Goal: Information Seeking & Learning: Understand process/instructions

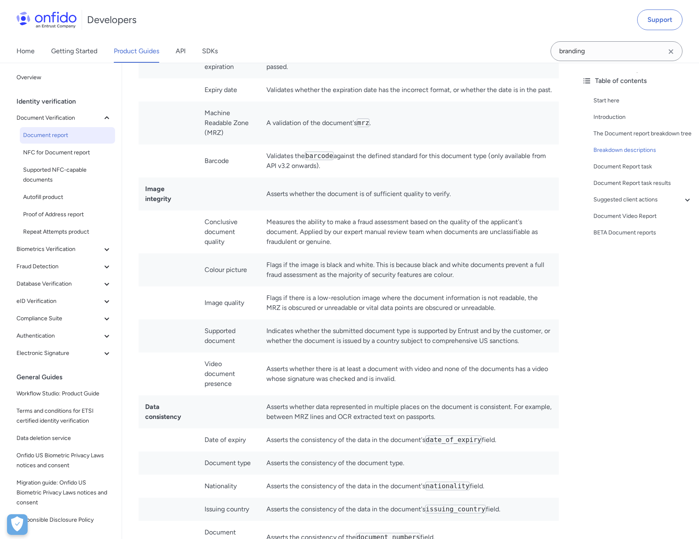
scroll to position [2351, 0]
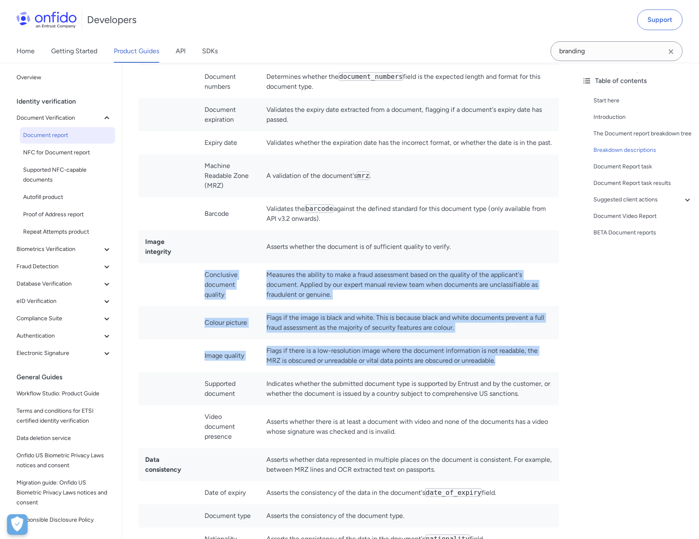
drag, startPoint x: 201, startPoint y: 254, endPoint x: 507, endPoint y: 351, distance: 320.8
click at [507, 351] on tbody "Age validation Asserts whether the age calculated from the document's date of b…" at bounding box center [349, 527] width 420 height 1545
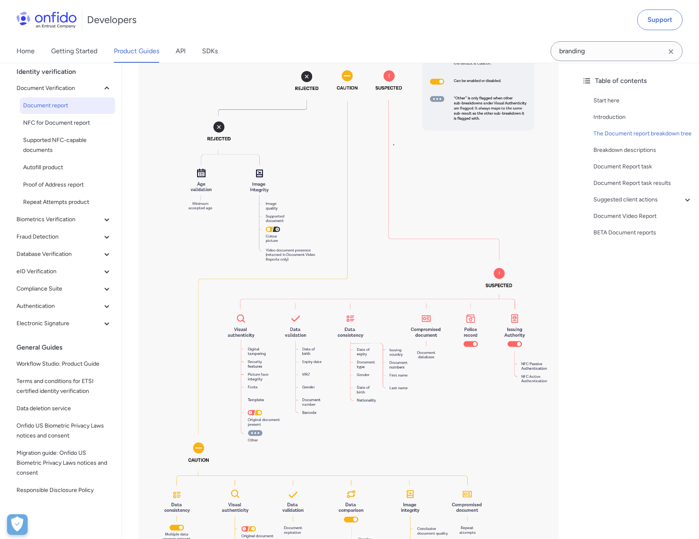
scroll to position [825, 0]
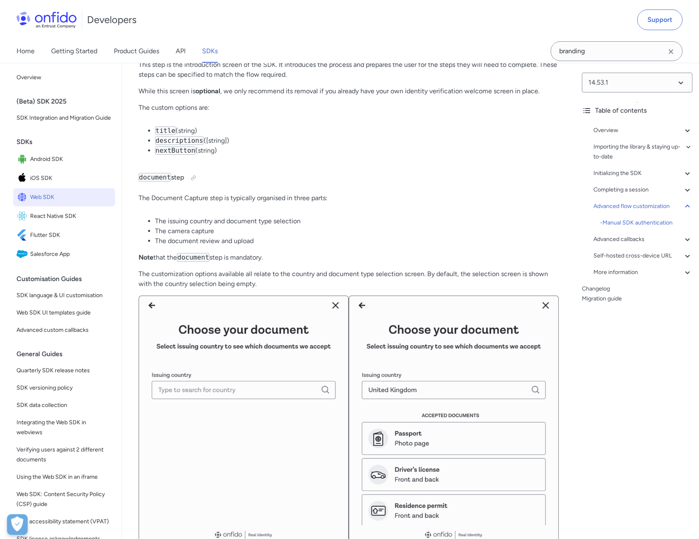
scroll to position [11344, 0]
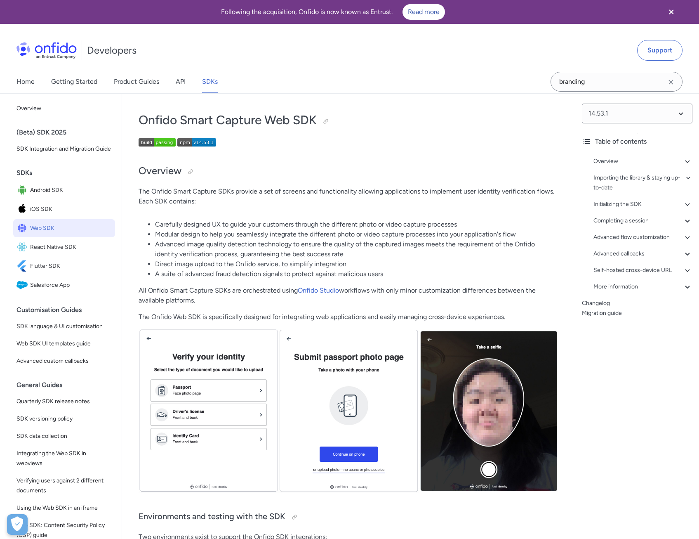
click at [251, 229] on li "Carefully designed UX to guide your customers through the different photo or vi…" at bounding box center [357, 224] width 404 height 10
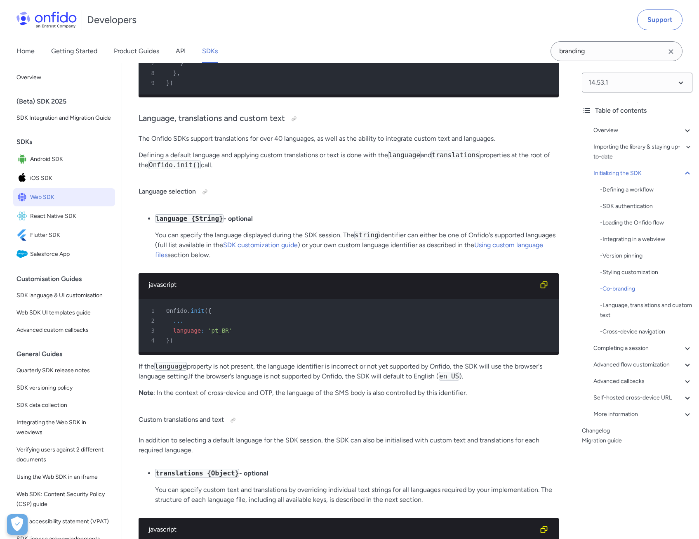
scroll to position [3960, 0]
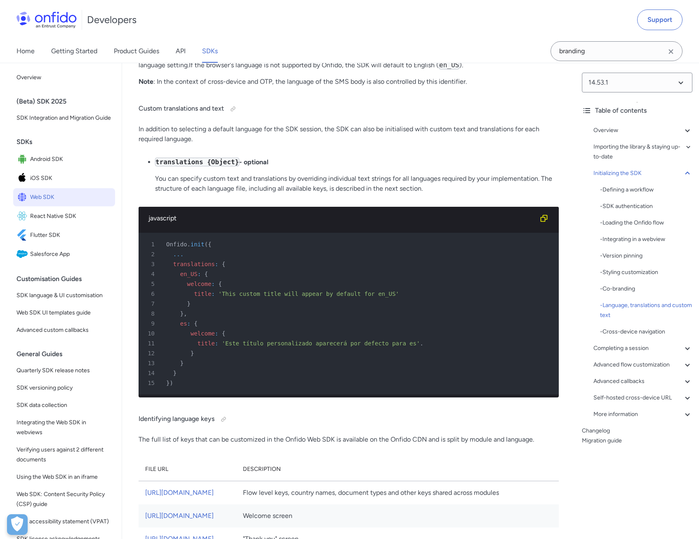
click at [371, 193] on p "You can specify custom text and translations by overriding individual text stri…" at bounding box center [357, 184] width 404 height 20
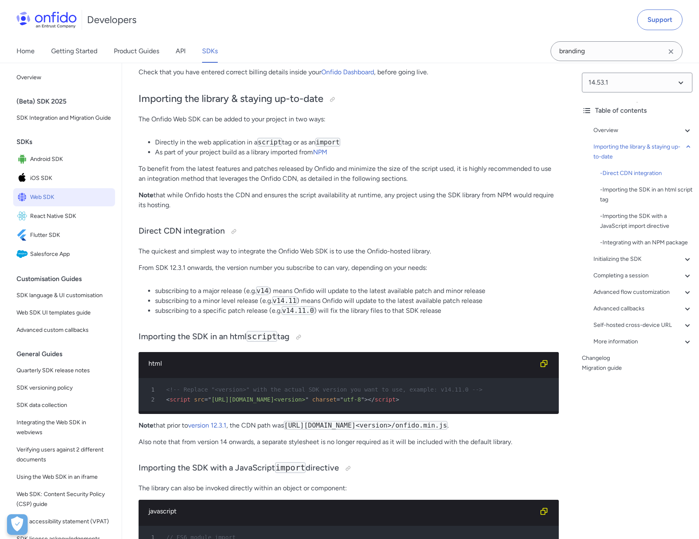
scroll to position [578, 0]
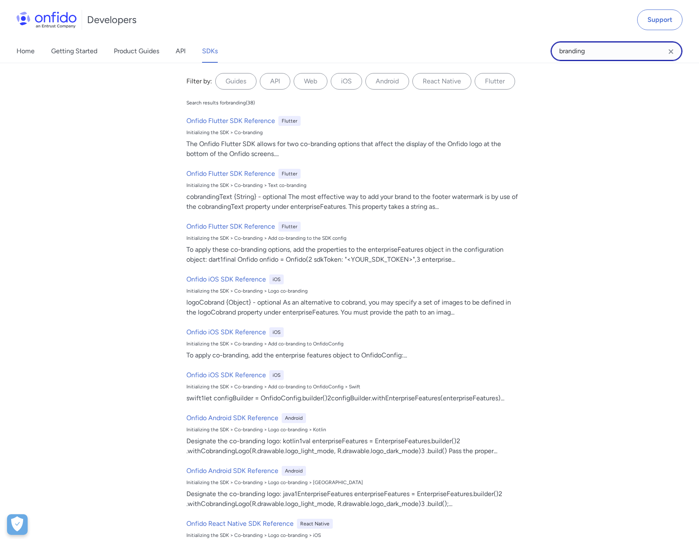
click at [599, 51] on input "branding" at bounding box center [617, 51] width 132 height 20
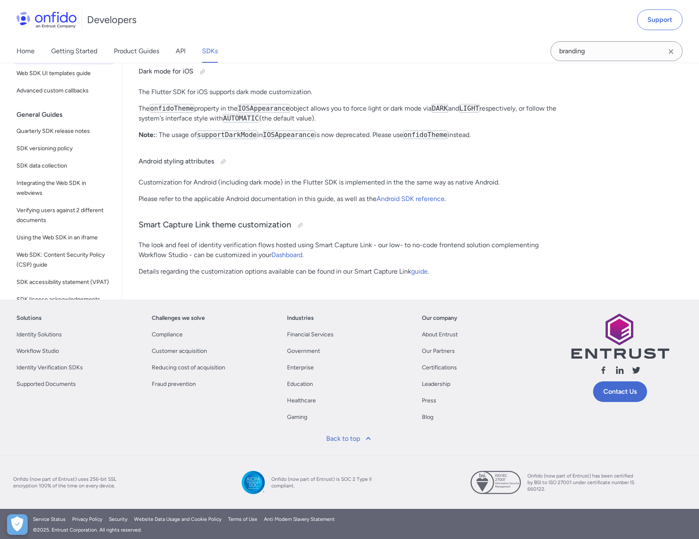
scroll to position [10365, 0]
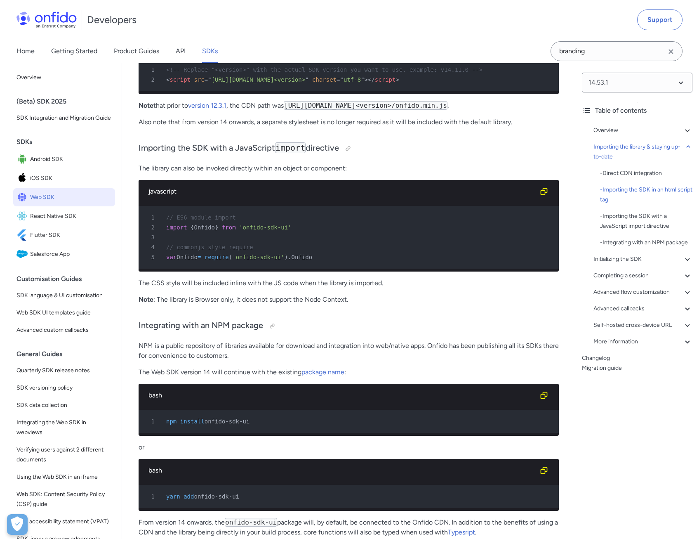
scroll to position [949, 0]
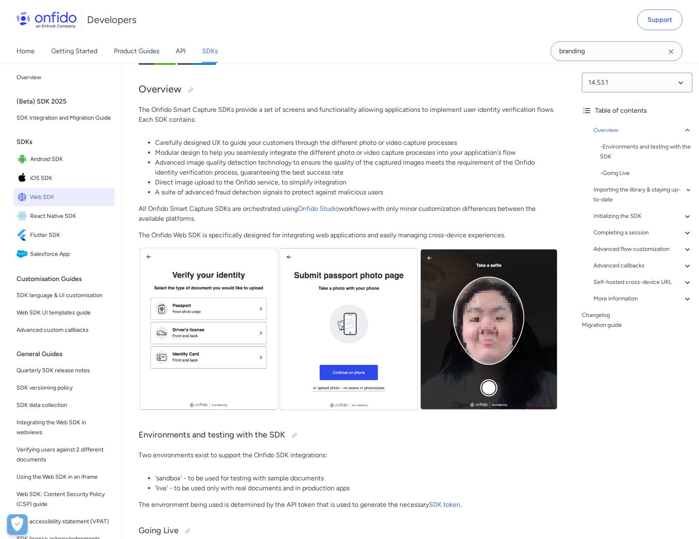
scroll to position [83, 0]
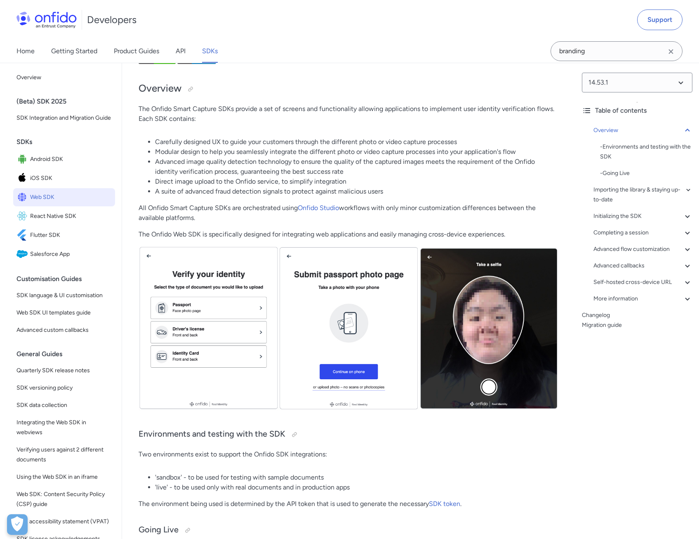
drag, startPoint x: 160, startPoint y: 141, endPoint x: 527, endPoint y: 213, distance: 373.4
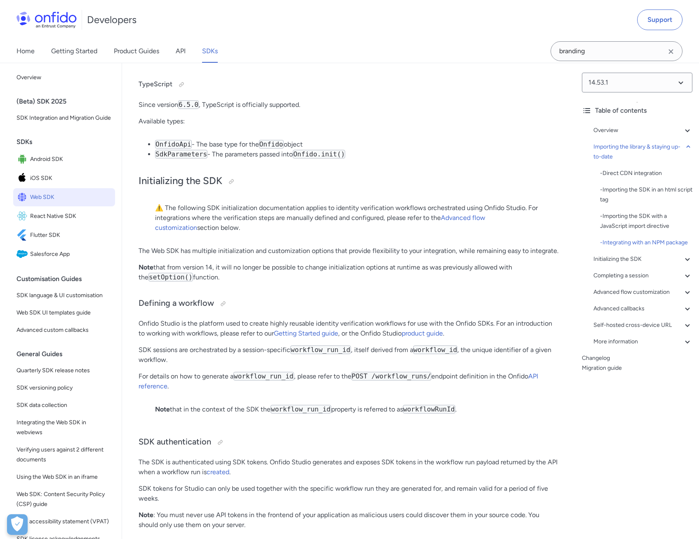
scroll to position [1526, 0]
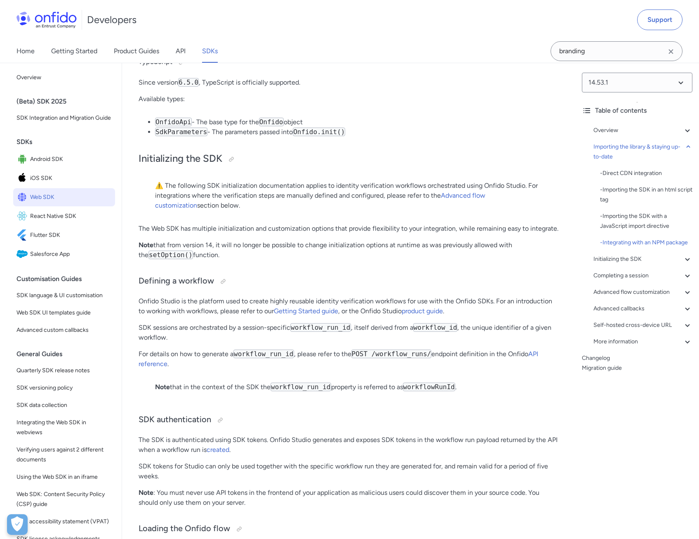
drag, startPoint x: 167, startPoint y: 212, endPoint x: 533, endPoint y: 235, distance: 366.6
click at [533, 210] on p "⚠️ The following SDK initialization documentation applies to identity verificat…" at bounding box center [348, 196] width 387 height 30
click at [295, 217] on blockquote "⚠️ The following SDK initialization documentation applies to identity verificat…" at bounding box center [348, 199] width 387 height 36
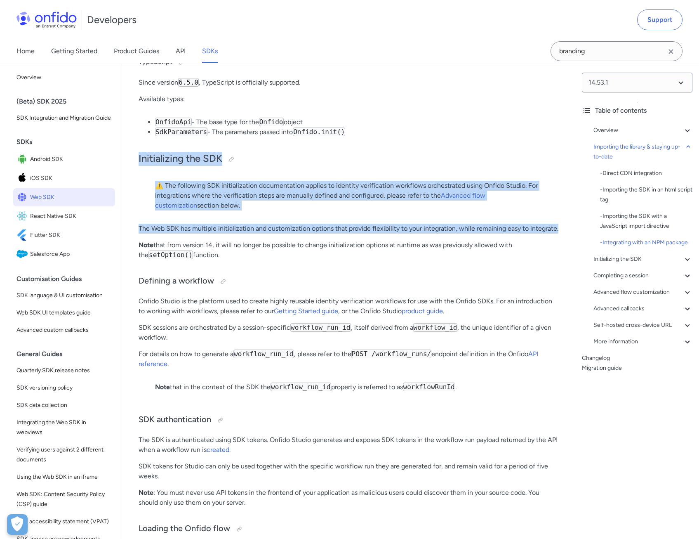
drag, startPoint x: 134, startPoint y: 178, endPoint x: 560, endPoint y: 253, distance: 431.9
drag, startPoint x: 560, startPoint y: 253, endPoint x: 539, endPoint y: 255, distance: 21.1
drag, startPoint x: 585, startPoint y: 278, endPoint x: 328, endPoint y: 253, distance: 257.8
click at [328, 233] on p "The Web SDK has multiple initialization and customization options that provide …" at bounding box center [349, 229] width 420 height 10
